Goal: Find specific page/section: Find specific page/section

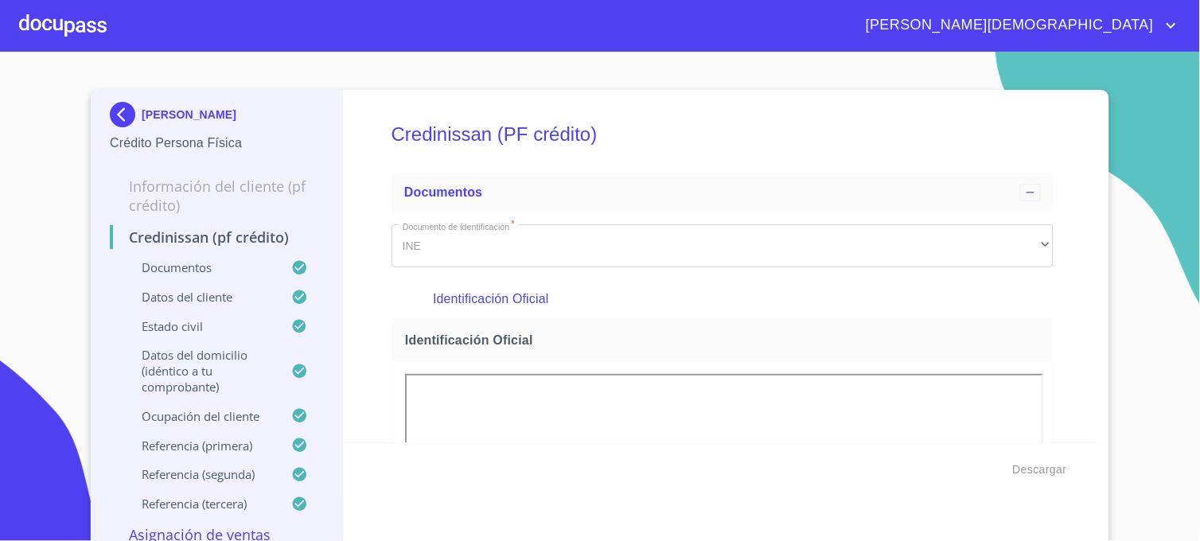
click at [123, 116] on img at bounding box center [126, 114] width 32 height 25
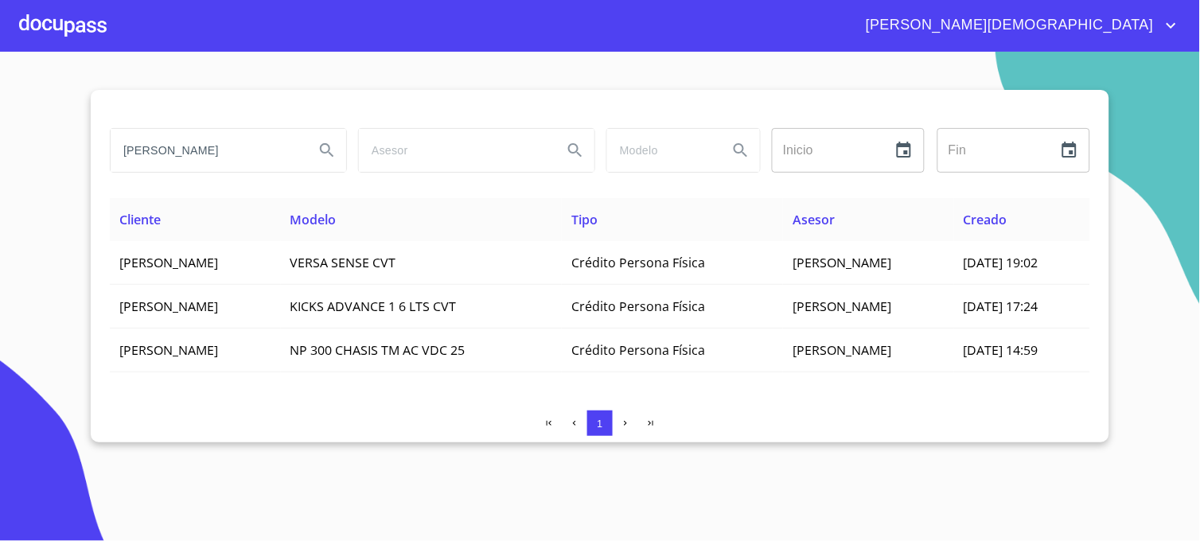
drag, startPoint x: 236, startPoint y: 148, endPoint x: 29, endPoint y: 149, distance: 206.9
click at [29, 149] on section "[PERSON_NAME] Inicio ​ Fin ​ Cliente Modelo Tipo Asesor Creado [PERSON_NAME] VE…" at bounding box center [600, 296] width 1200 height 489
click at [330, 150] on icon "Search" at bounding box center [327, 150] width 19 height 19
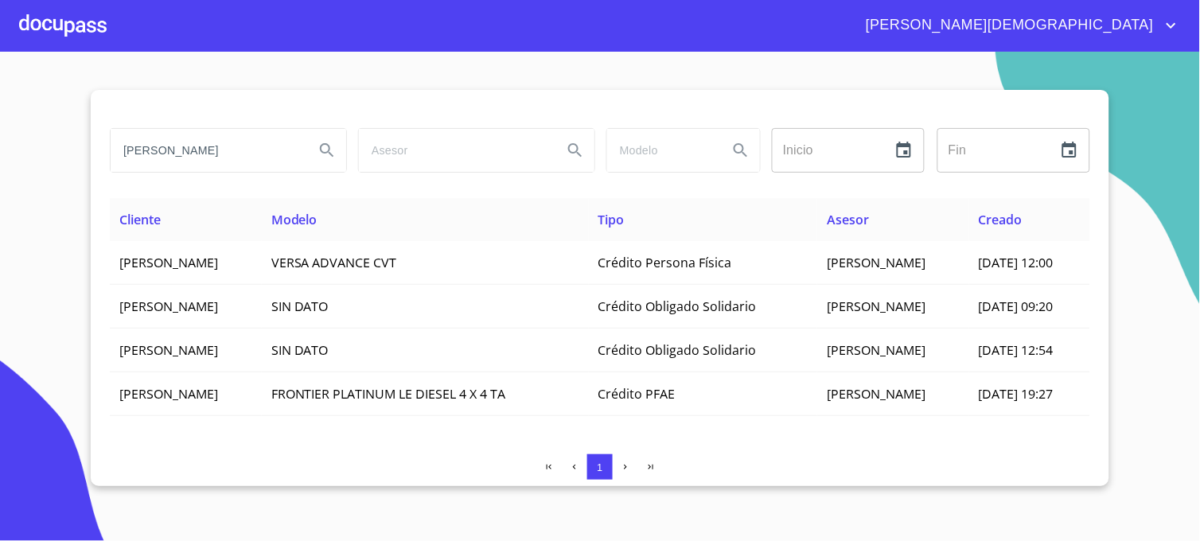
drag, startPoint x: 258, startPoint y: 154, endPoint x: 67, endPoint y: 161, distance: 191.1
click at [67, 161] on section "[PERSON_NAME] Inicio ​ Fin ​ Cliente Modelo Tipo Asesor Creado [PERSON_NAME] VE…" at bounding box center [600, 296] width 1200 height 489
click at [323, 146] on icon "Search" at bounding box center [327, 150] width 19 height 19
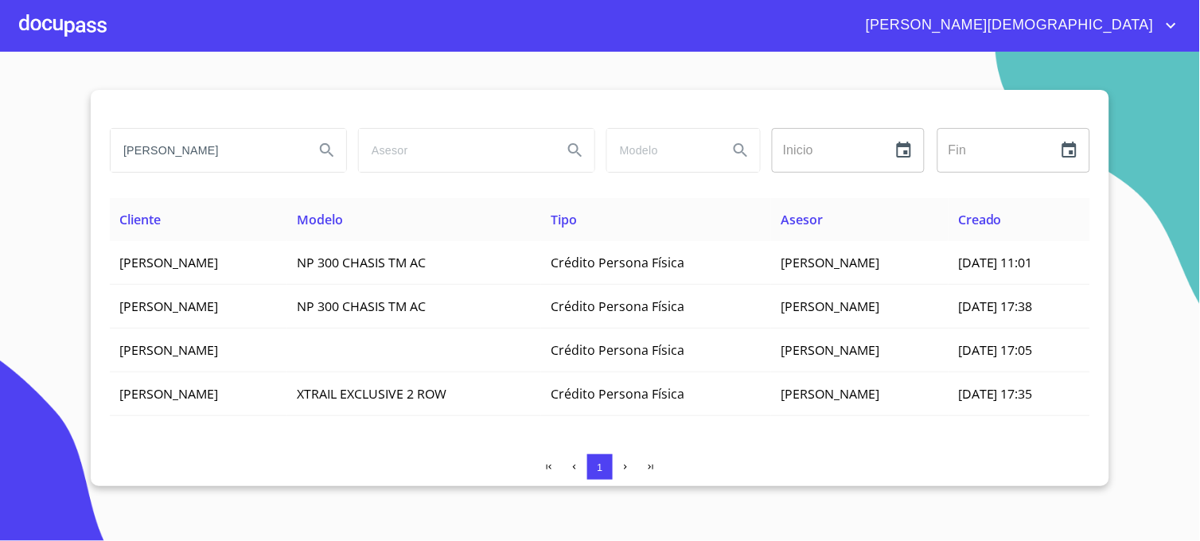
click at [253, 156] on input "[PERSON_NAME]" at bounding box center [206, 150] width 191 height 43
type input "M"
type input "JM DISTRIBUCIONES"
click at [329, 157] on icon "Search" at bounding box center [327, 150] width 19 height 19
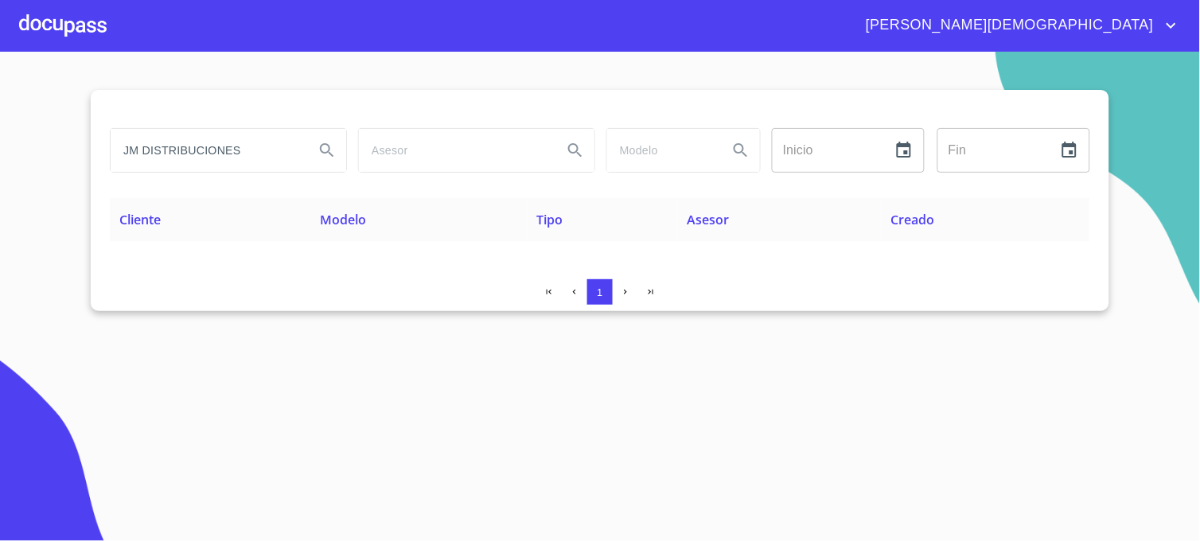
type button "JM DISTRIBUCIONES"
click at [280, 146] on input "JM DISTRIBUCIONES" at bounding box center [206, 150] width 191 height 43
click at [200, 152] on input "JM DISTRIBUCION" at bounding box center [206, 150] width 191 height 43
click at [259, 146] on input "JM DISTRIBUTION" at bounding box center [206, 150] width 191 height 43
click at [322, 149] on icon "Search" at bounding box center [327, 150] width 14 height 14
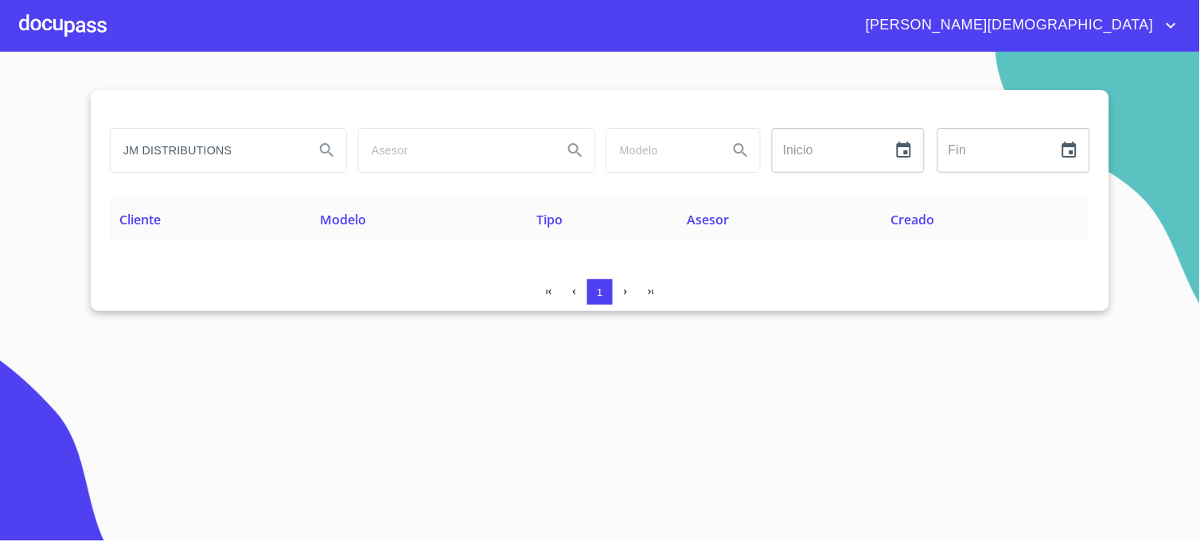
drag, startPoint x: 267, startPoint y: 149, endPoint x: 45, endPoint y: 149, distance: 221.3
click at [45, 149] on section "JM DISTRIBUTIONS Inicio ​ Fin ​ Cliente Modelo Tipo Asesor Creado 1" at bounding box center [600, 296] width 1200 height 489
type input "MARJUS"
click at [333, 138] on button "Search" at bounding box center [327, 150] width 38 height 38
